Goal: Navigation & Orientation: Go to known website

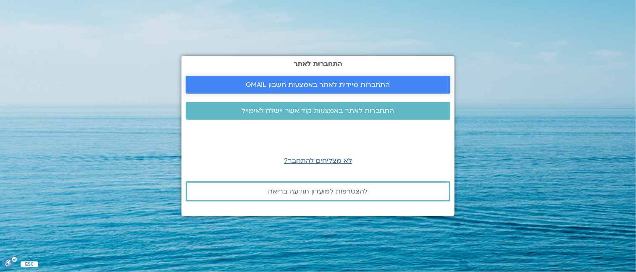
click at [366, 86] on span "התחברות מיידית לאתר באמצעות חשבון GMAIL" at bounding box center [318, 85] width 144 height 8
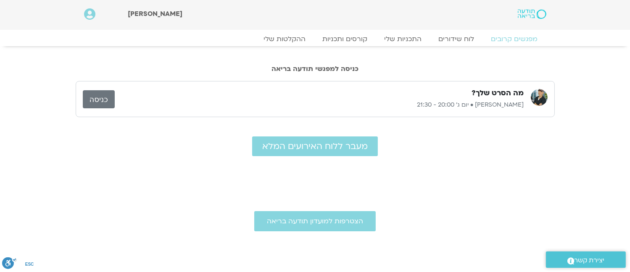
click at [108, 102] on link "כניסה" at bounding box center [99, 99] width 32 height 18
